Goal: Find specific page/section: Find specific page/section

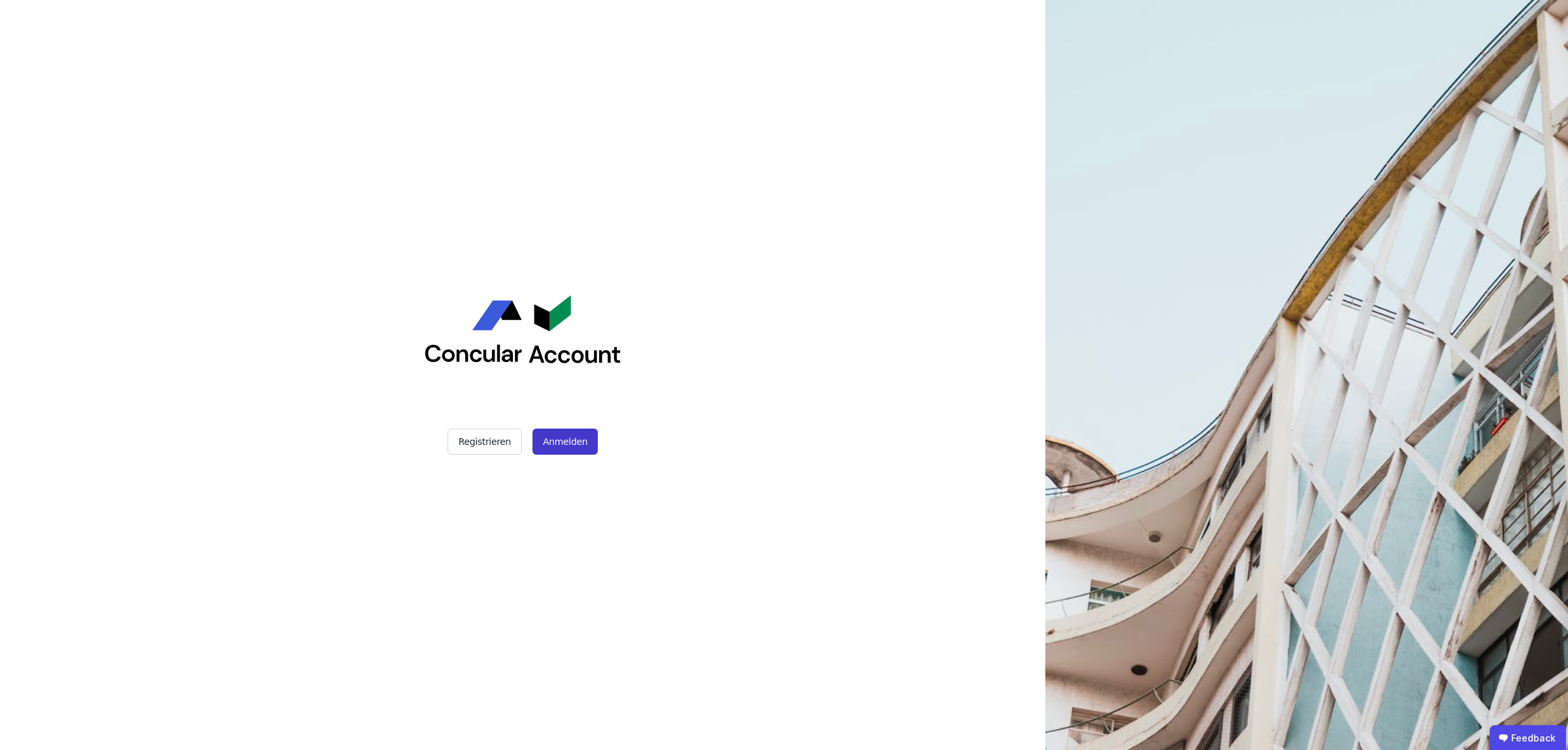
click at [567, 444] on button "Anmelden" at bounding box center [565, 442] width 66 height 26
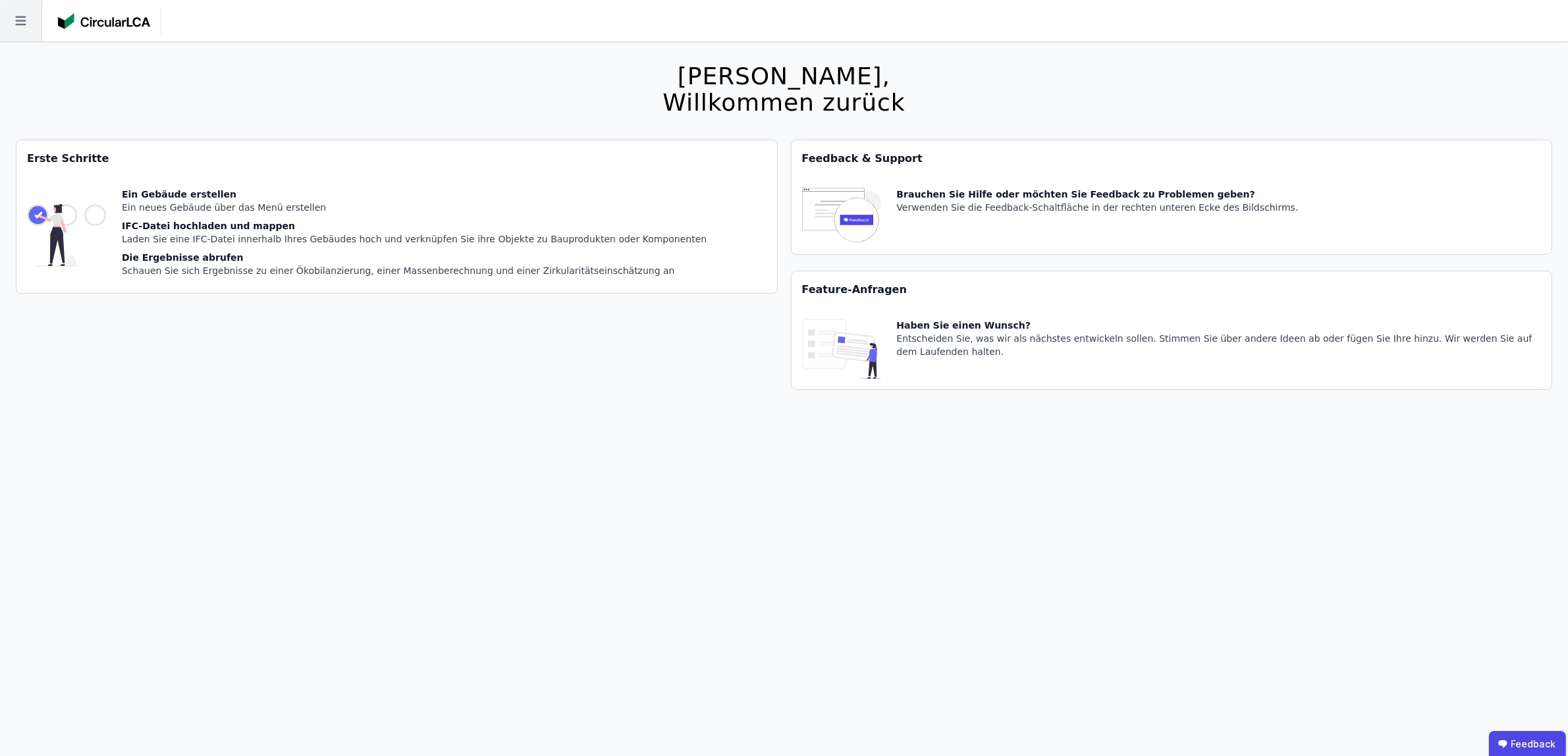
click at [20, 13] on icon at bounding box center [21, 21] width 42 height 42
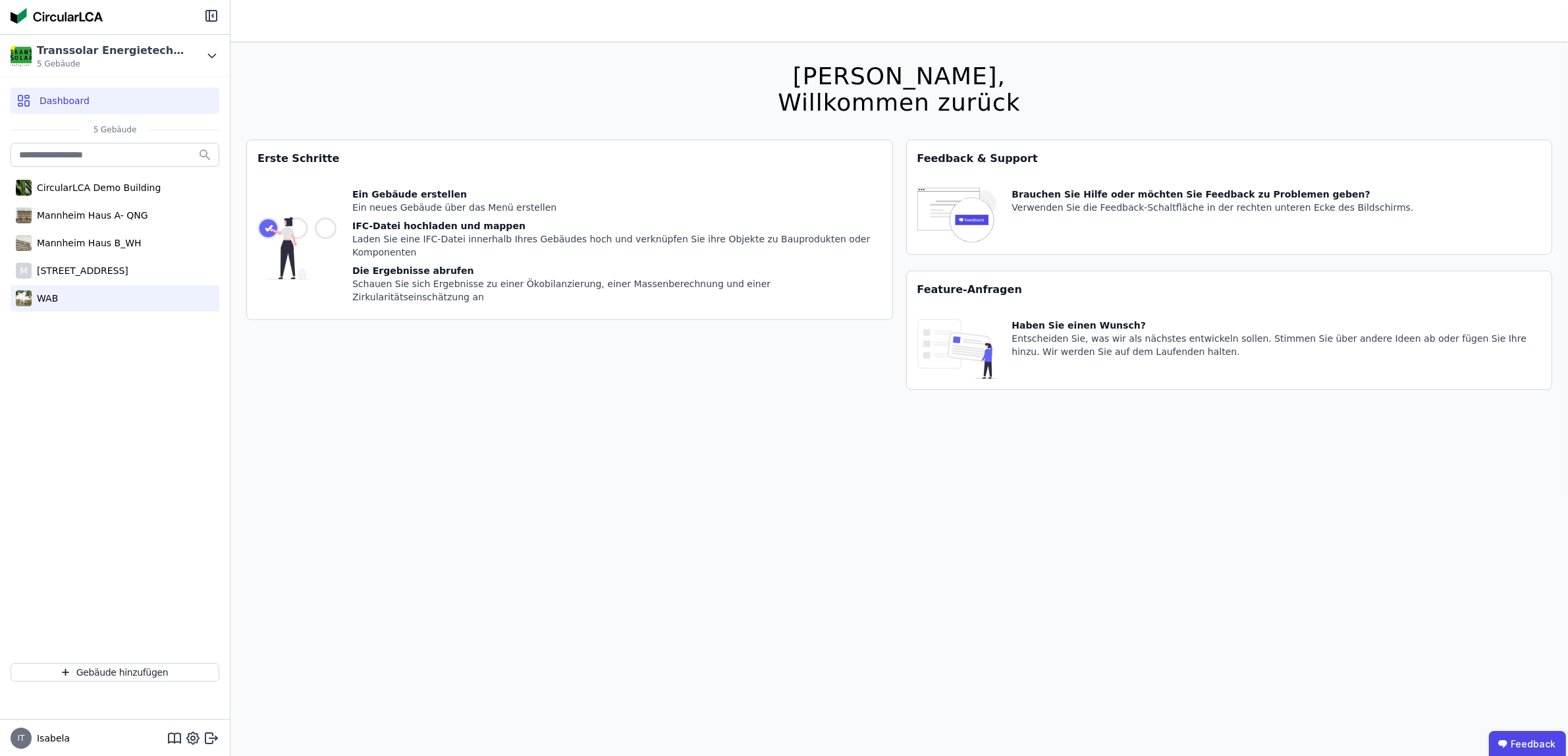
click at [43, 297] on div "WAB" at bounding box center [45, 298] width 26 height 13
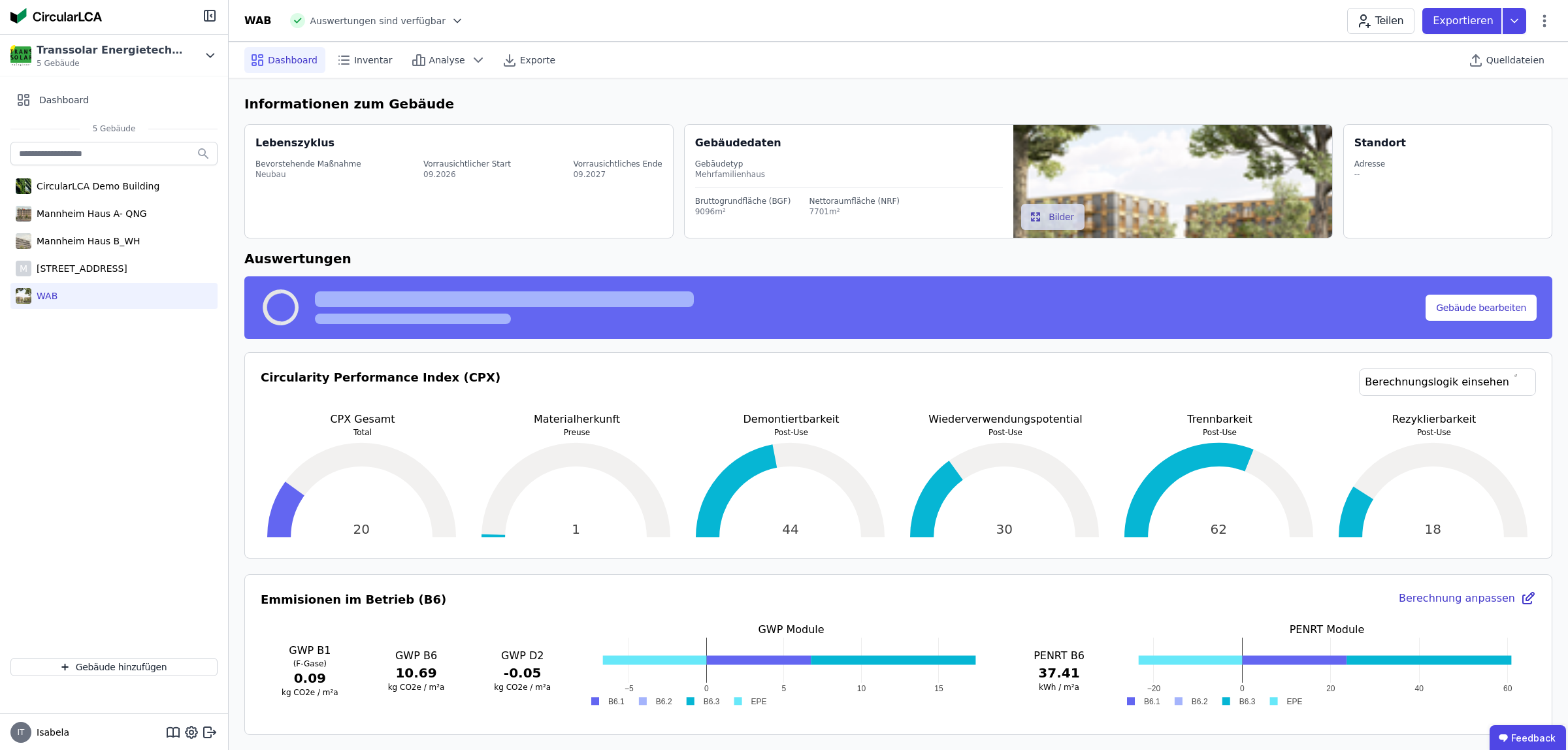
select select "*"
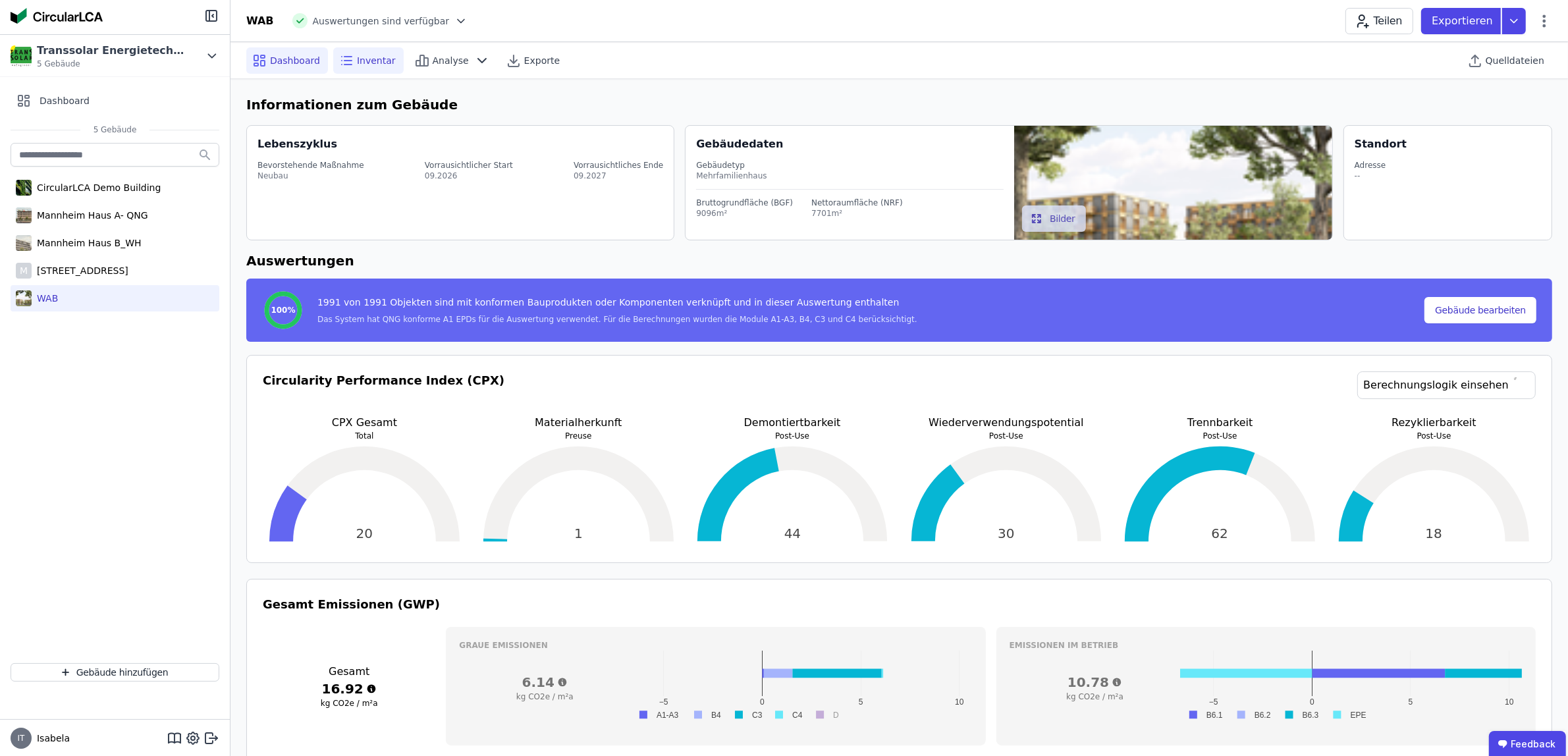
click at [379, 68] on div "Inventar" at bounding box center [368, 61] width 70 height 26
